Goal: Task Accomplishment & Management: Complete application form

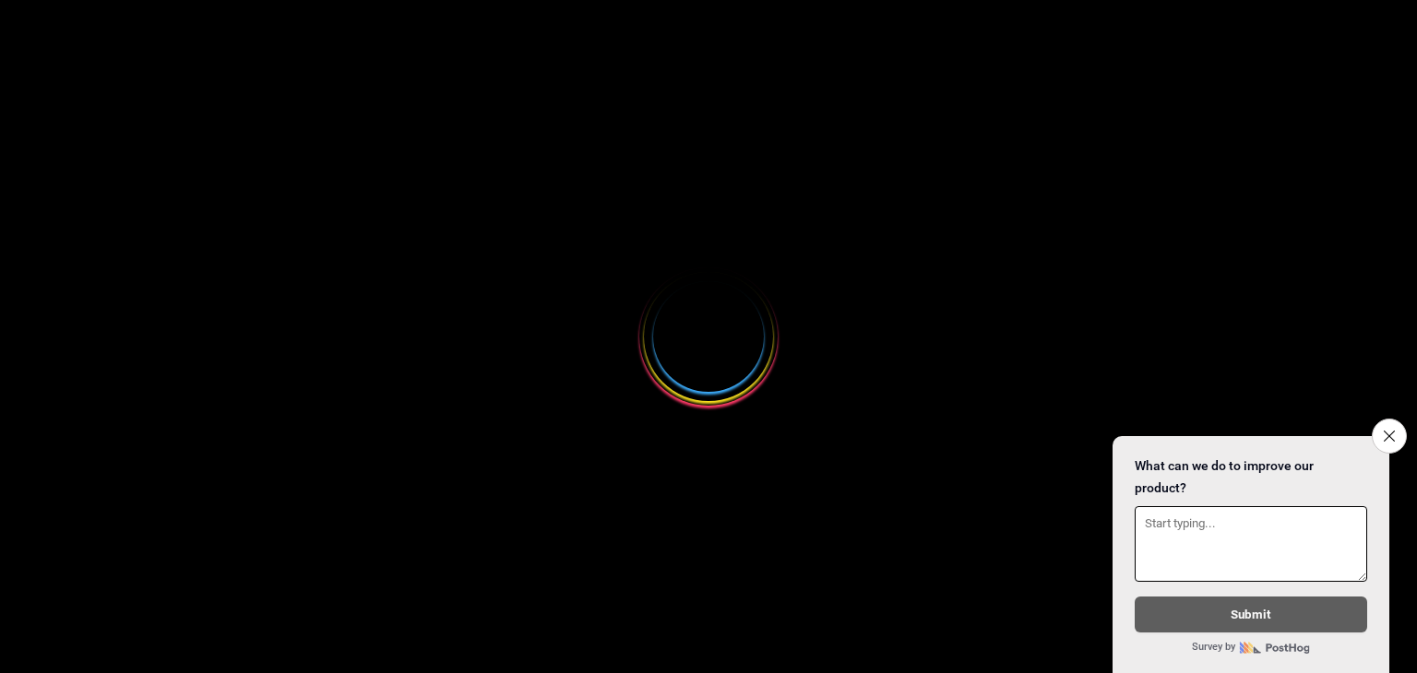
select select
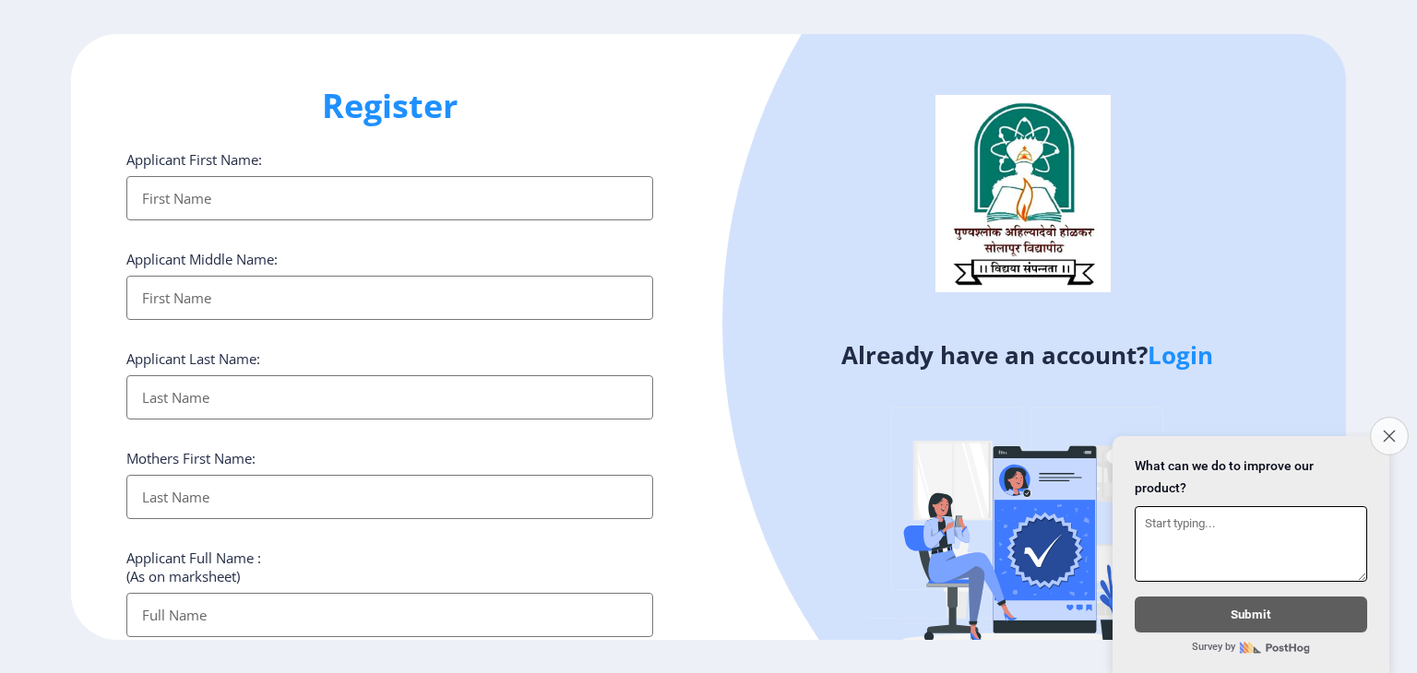
click at [1380, 425] on button "Close survey" at bounding box center [1389, 436] width 39 height 39
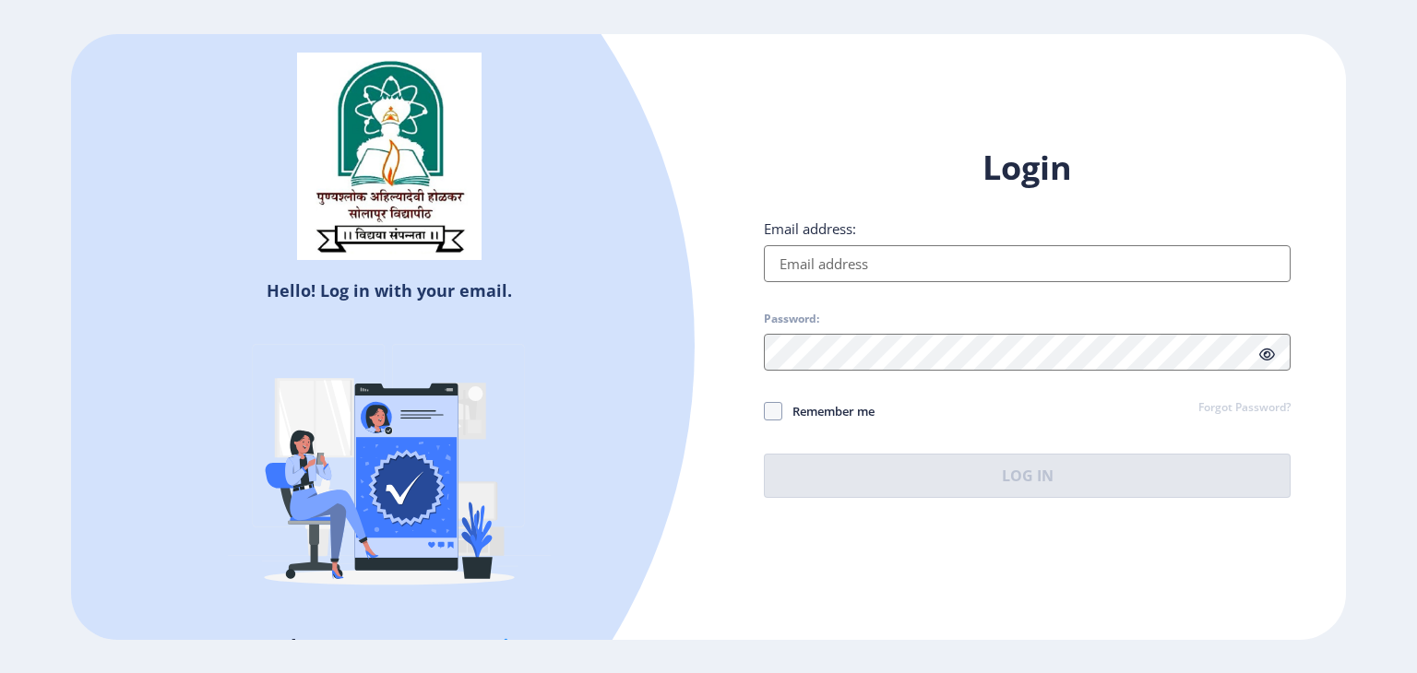
click at [831, 277] on input "Email address:" at bounding box center [1027, 263] width 527 height 37
type input "pravinsul.as@gmail.com"
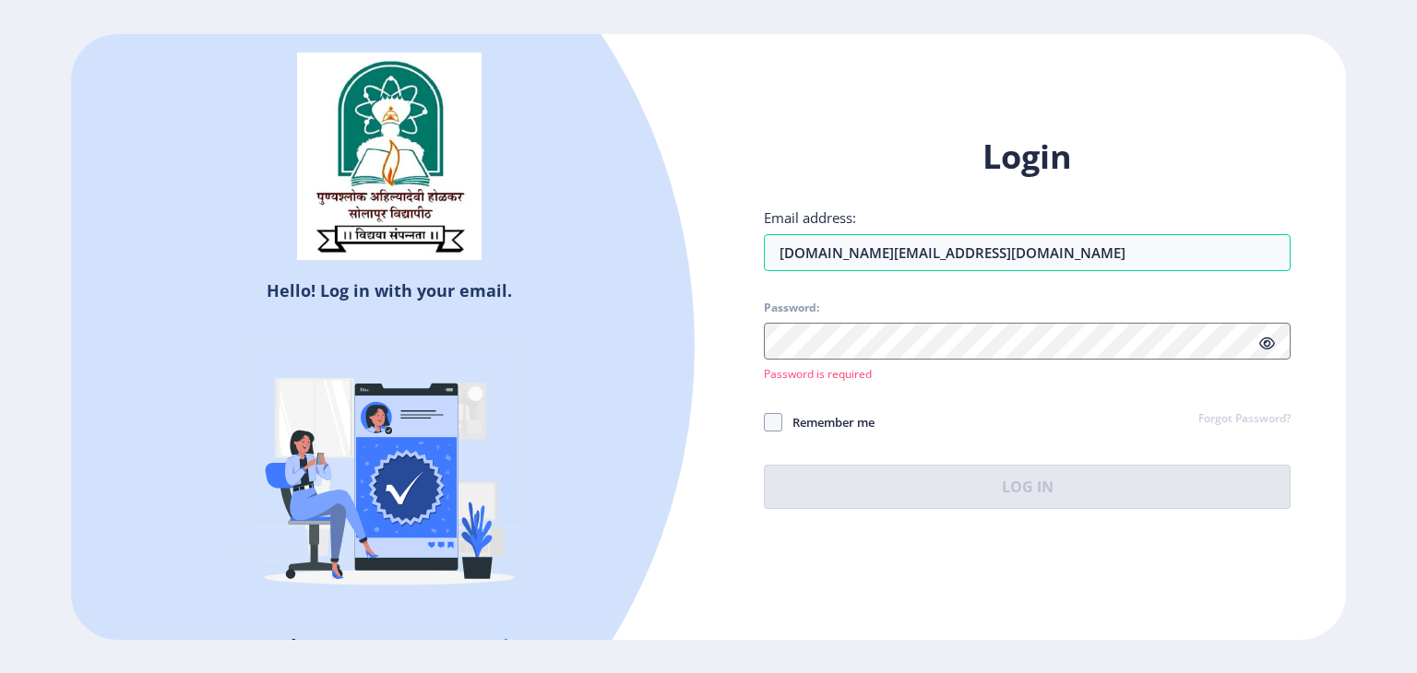
click at [1241, 411] on link "Forgot Password?" at bounding box center [1244, 419] width 92 height 17
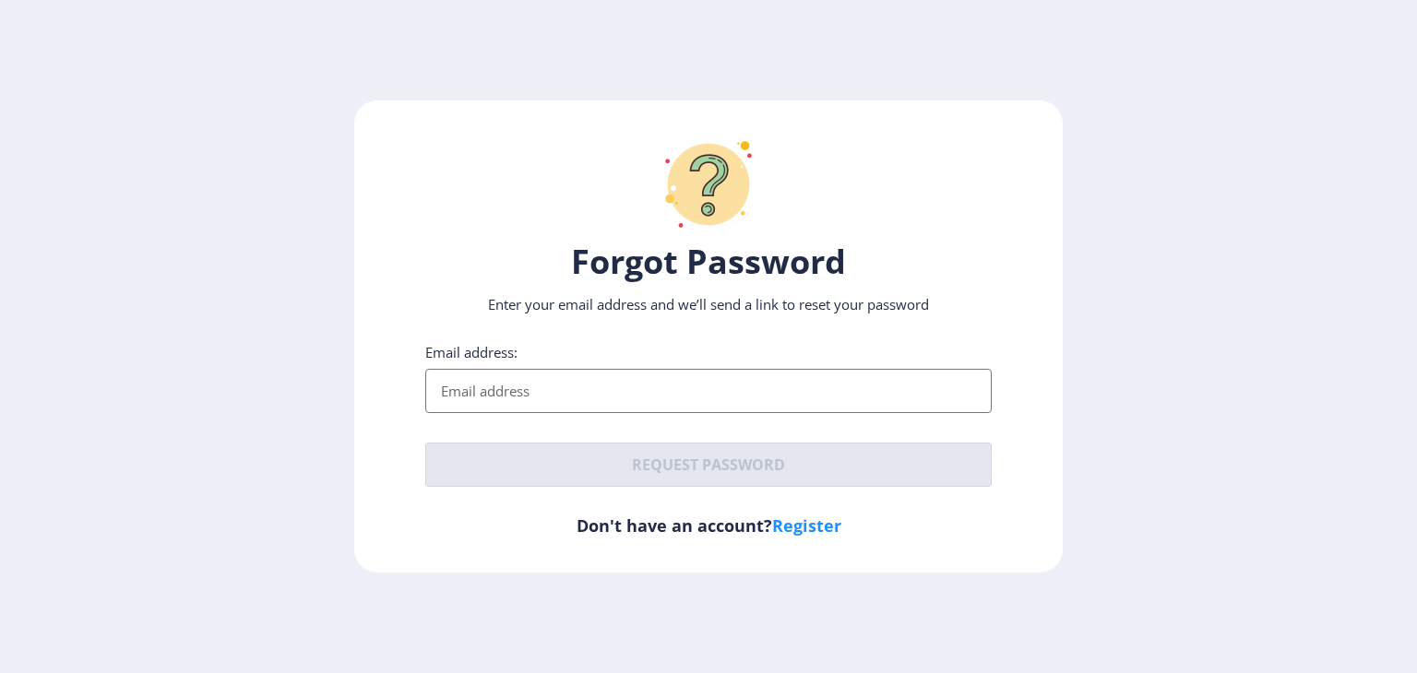
click at [732, 372] on input "Email address:" at bounding box center [708, 391] width 566 height 44
type input "pravinsul.as@gmail.com"
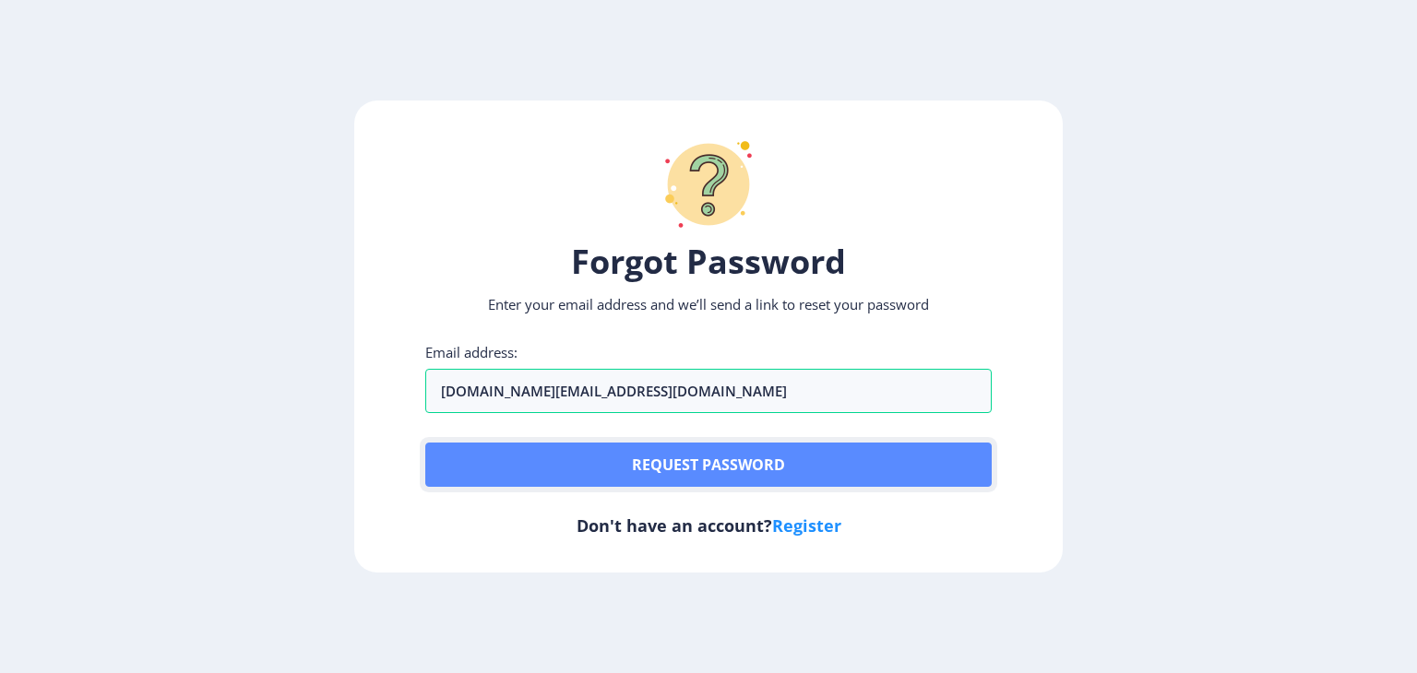
click at [667, 466] on button "Request password" at bounding box center [708, 465] width 566 height 44
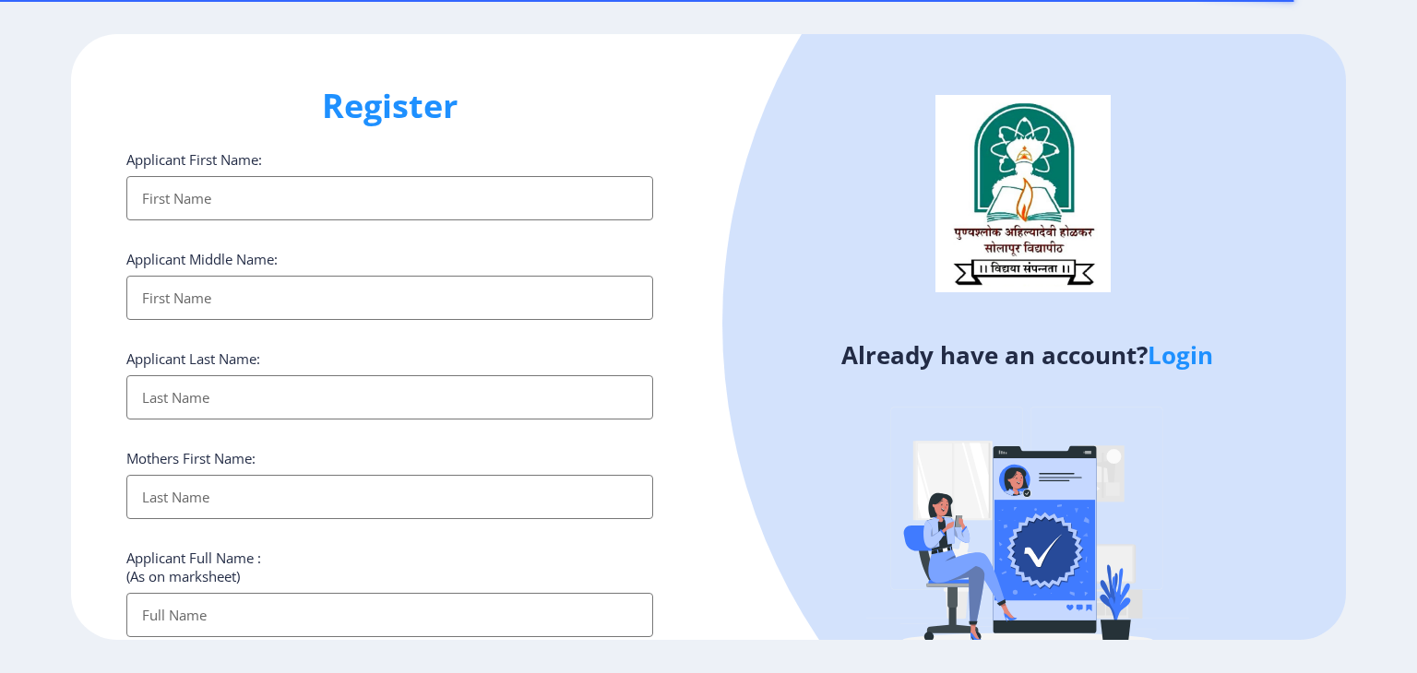
select select
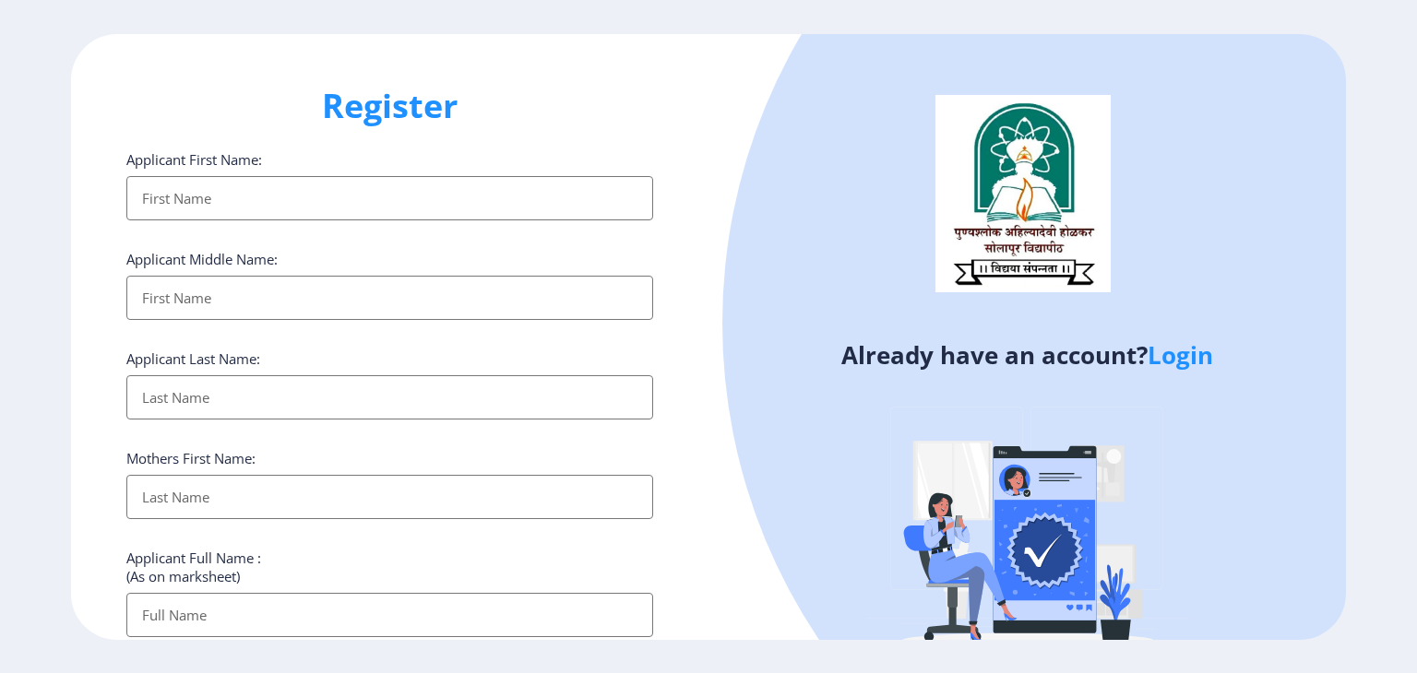
click at [233, 205] on input "Applicant First Name:" at bounding box center [389, 198] width 527 height 44
type input "p"
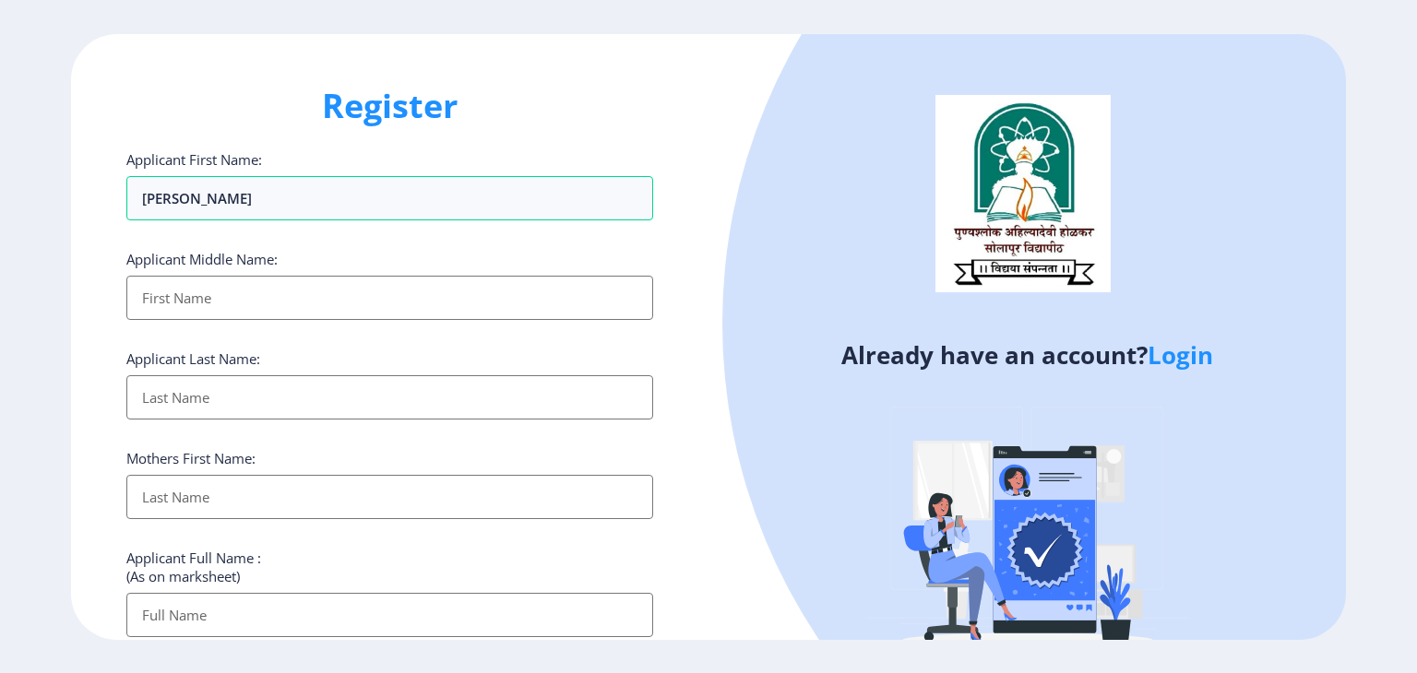
type input "[PERSON_NAME]"
click at [214, 307] on input "Applicant First Name:" at bounding box center [389, 298] width 527 height 44
type input "BALASHAHEB"
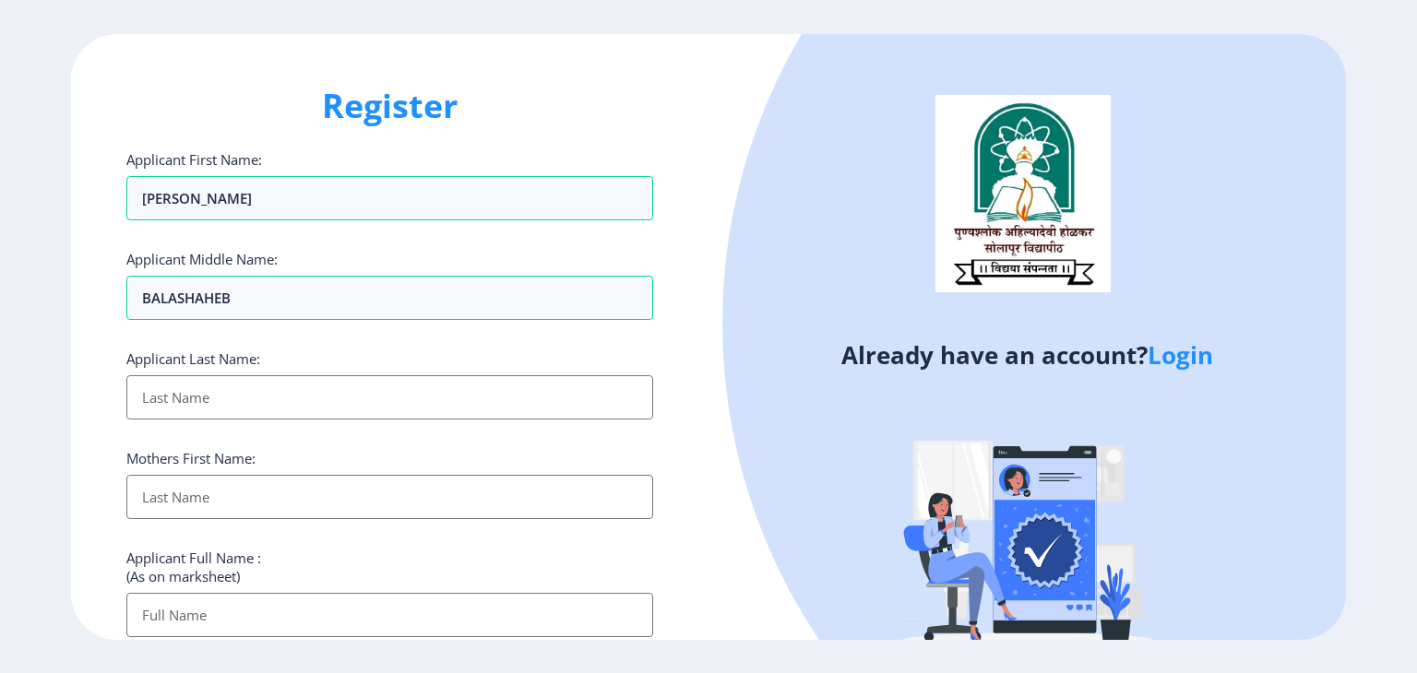
click at [202, 380] on input "Applicant First Name:" at bounding box center [389, 397] width 527 height 44
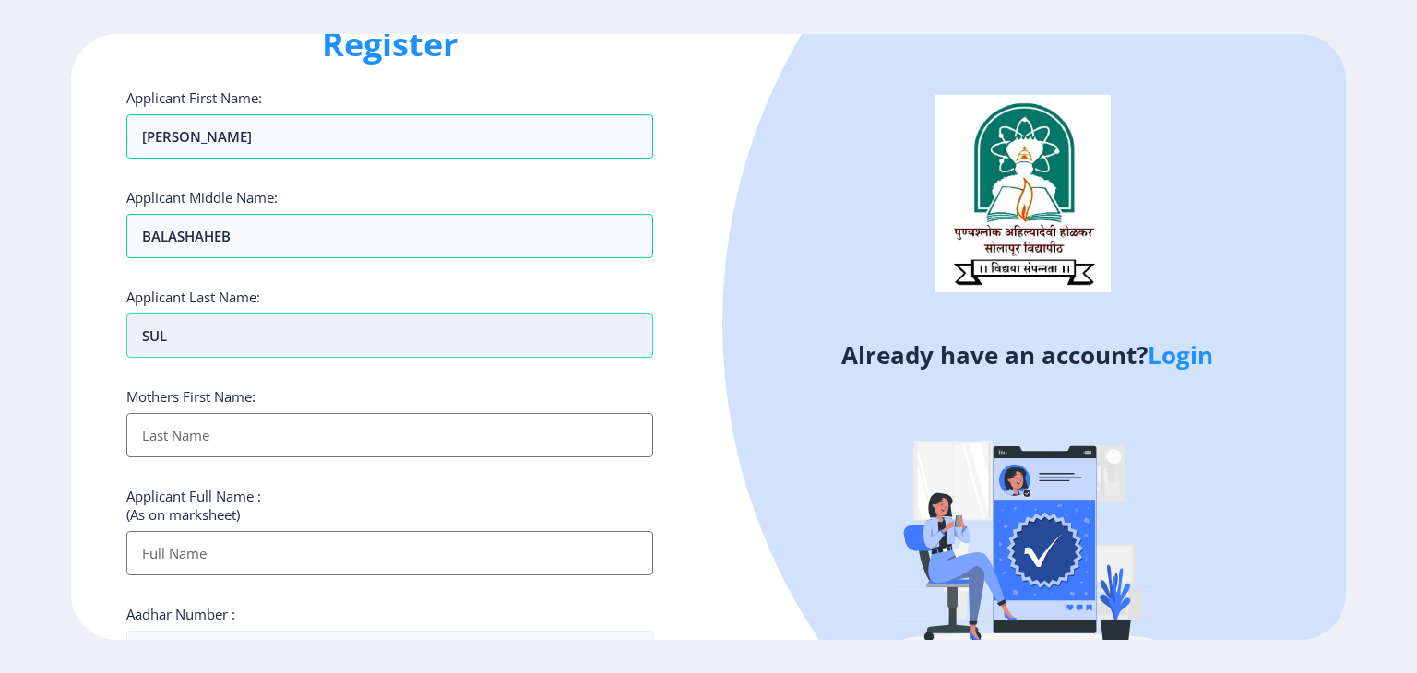
scroll to position [63, 0]
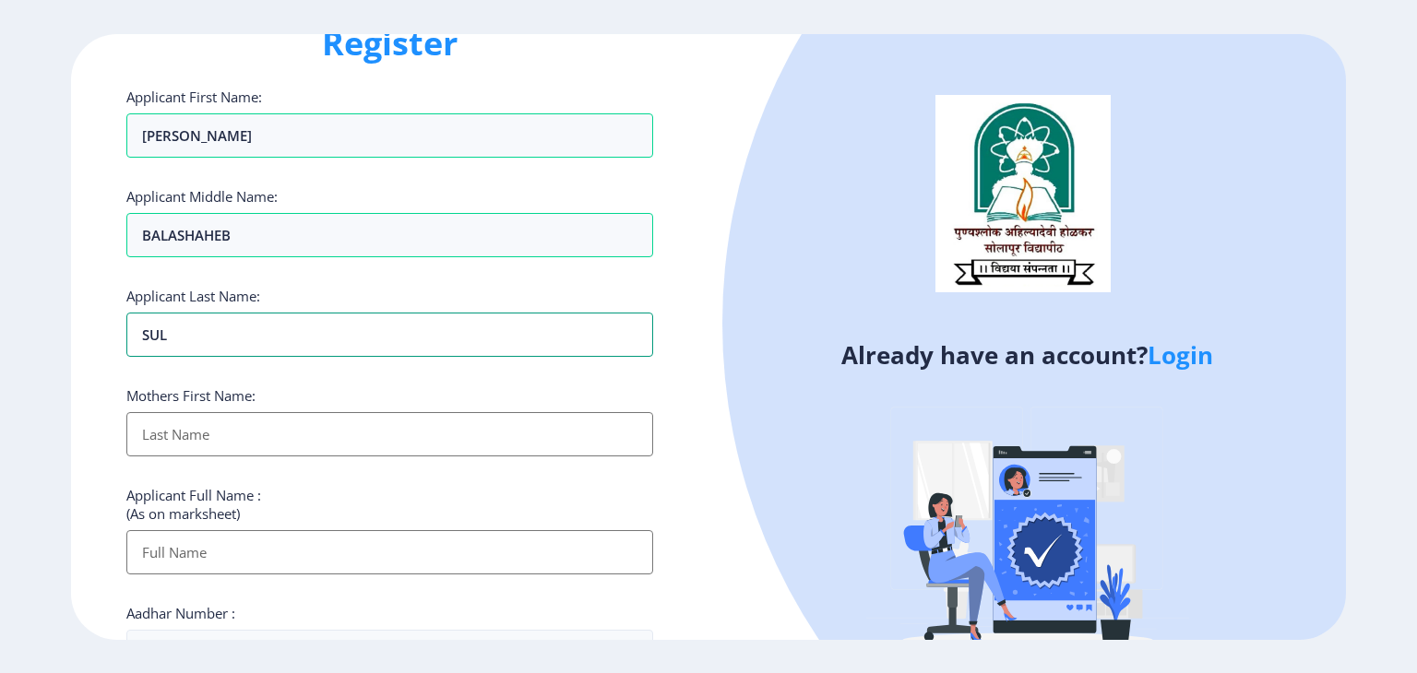
type input "SUL"
click at [202, 433] on input "Applicant First Name:" at bounding box center [389, 434] width 527 height 44
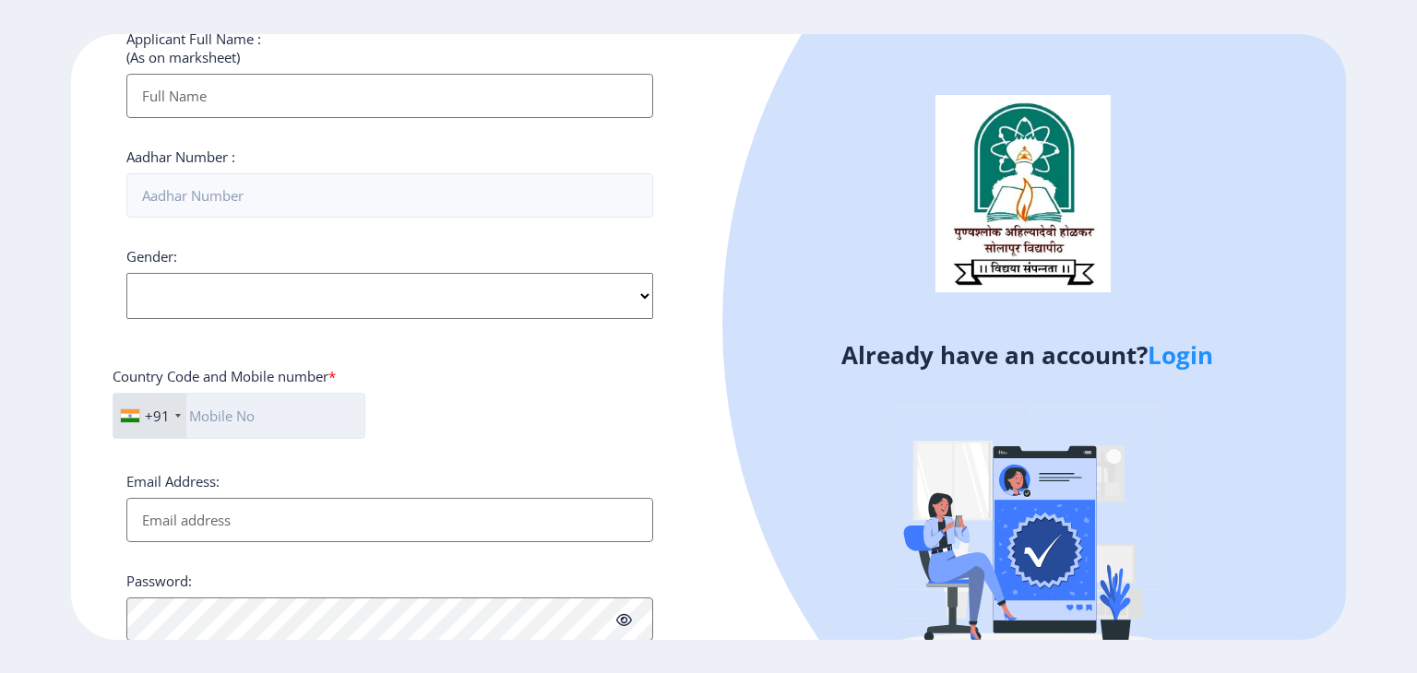
scroll to position [556, 0]
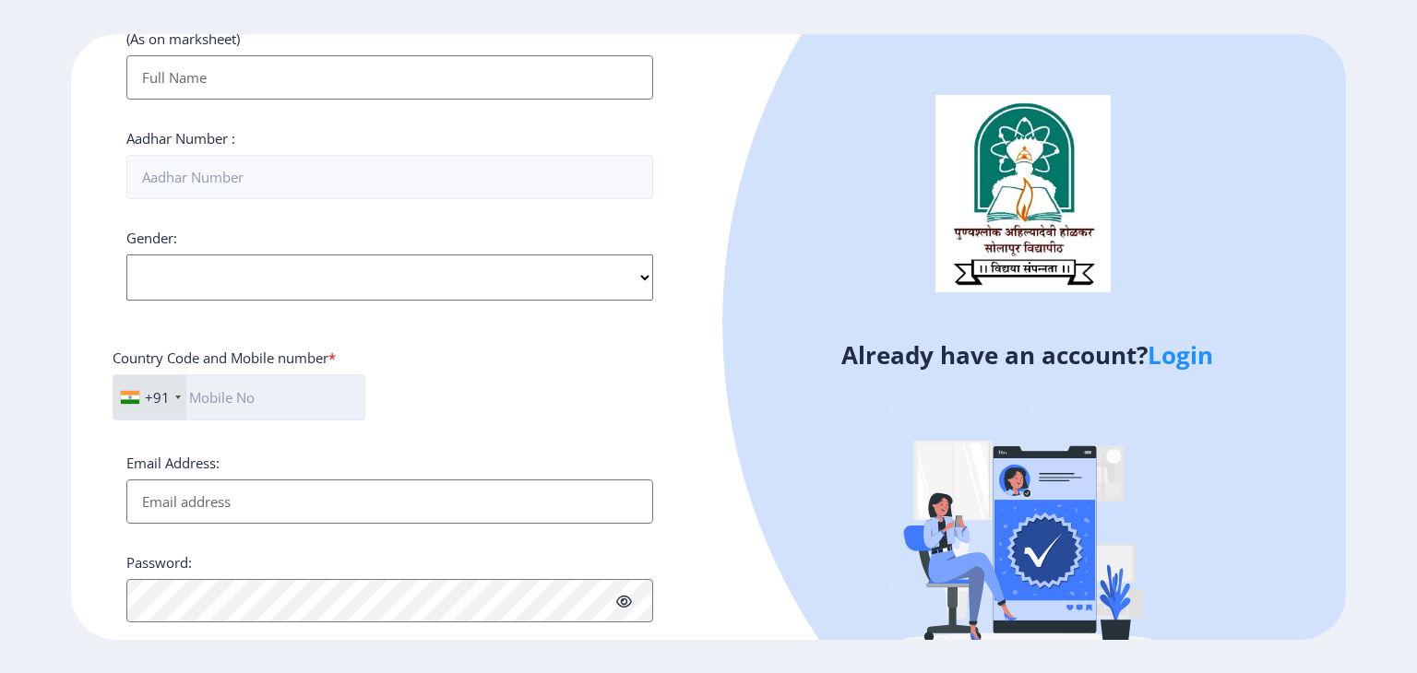
click at [226, 411] on input "text" at bounding box center [239, 397] width 253 height 46
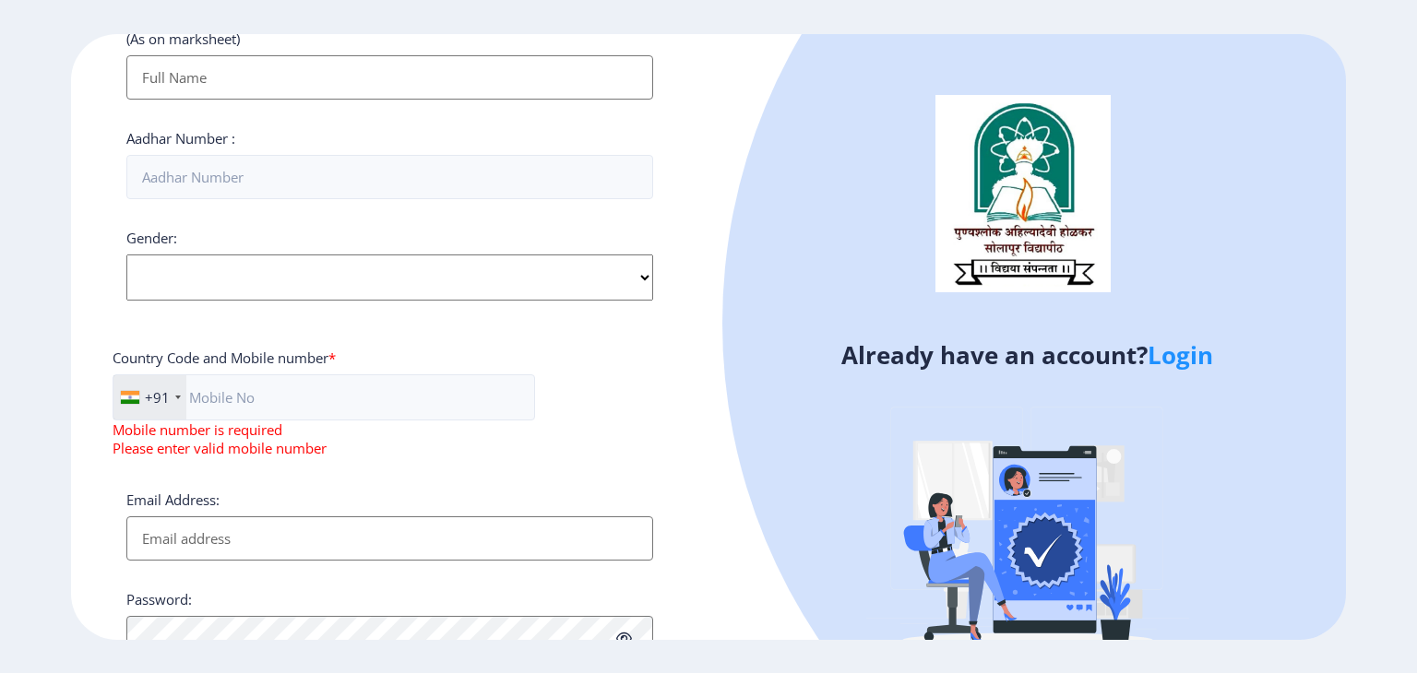
click at [243, 270] on select "Select Gender [DEMOGRAPHIC_DATA] [DEMOGRAPHIC_DATA] Other" at bounding box center [389, 278] width 527 height 46
select select "[DEMOGRAPHIC_DATA]"
click at [126, 255] on select "Select Gender [DEMOGRAPHIC_DATA] [DEMOGRAPHIC_DATA] Other" at bounding box center [389, 278] width 527 height 46
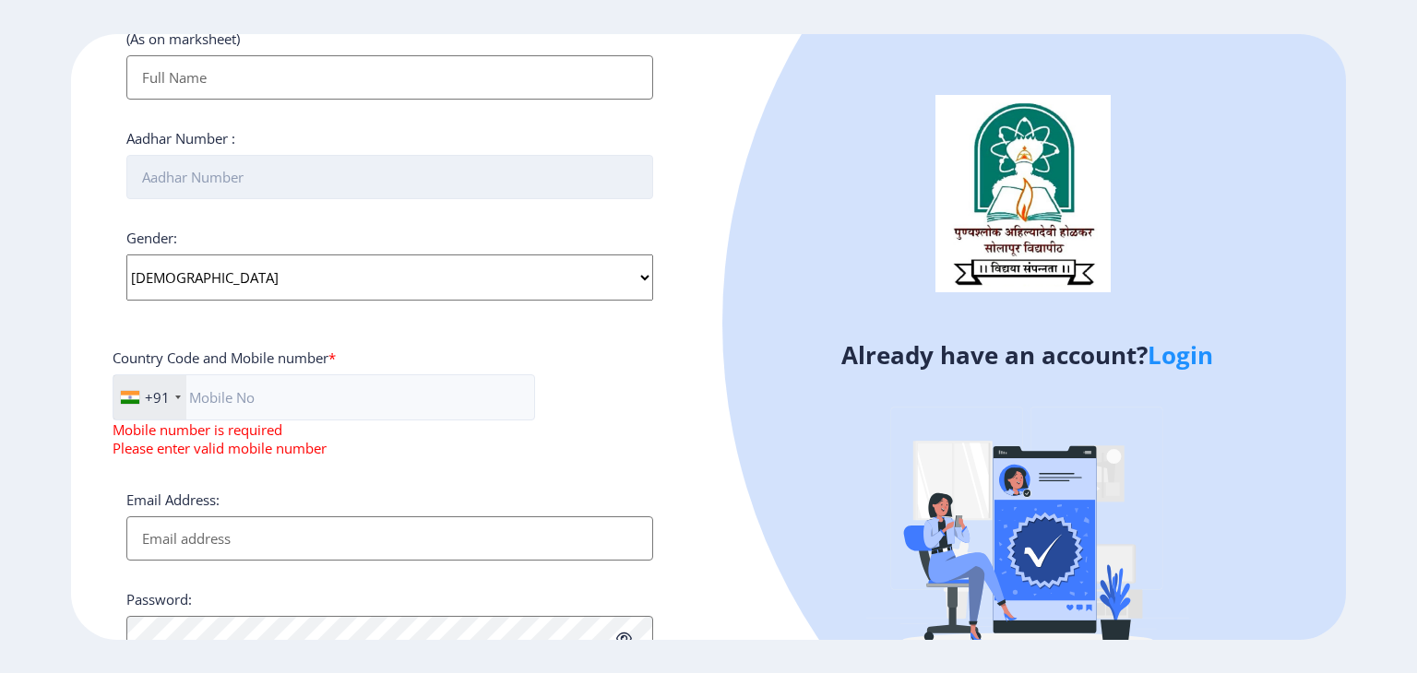
click at [271, 185] on input "Aadhar Number :" at bounding box center [389, 177] width 527 height 44
